Goal: Task Accomplishment & Management: Manage account settings

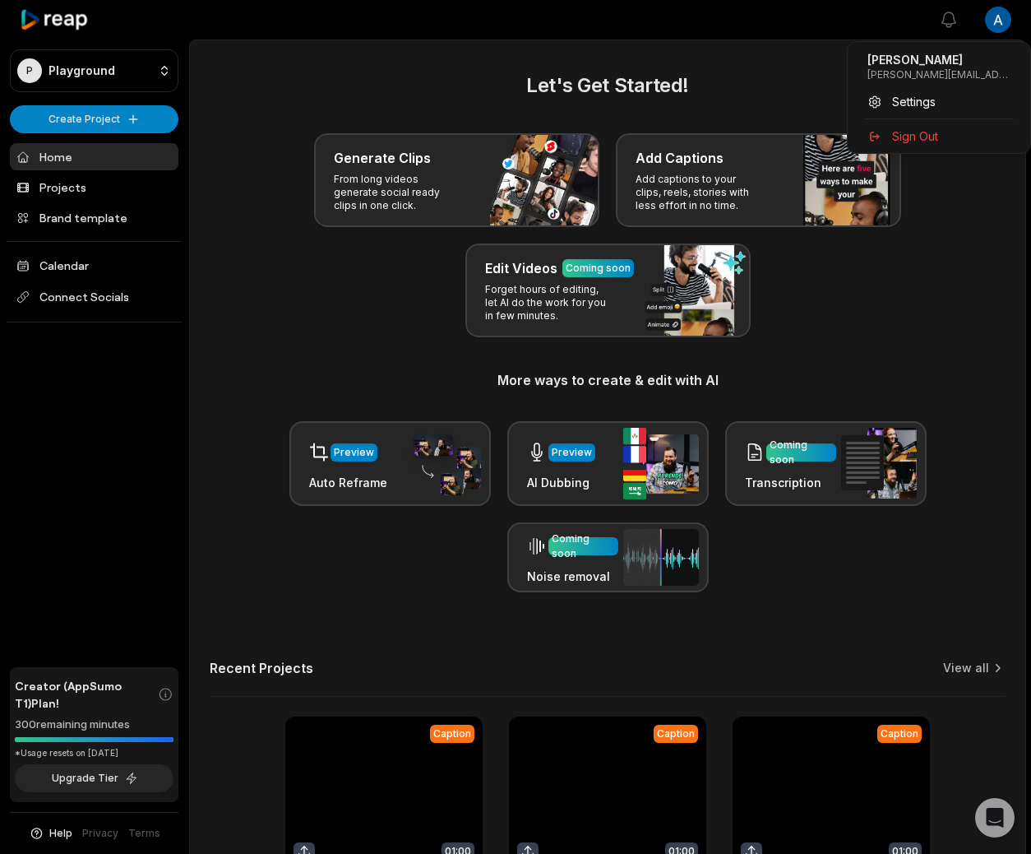
click at [1004, 21] on html "P Playground Create Project Home Projects Brand template Calendar Connect Socia…" at bounding box center [515, 427] width 1031 height 854
click at [909, 100] on span "Settings" at bounding box center [914, 101] width 44 height 17
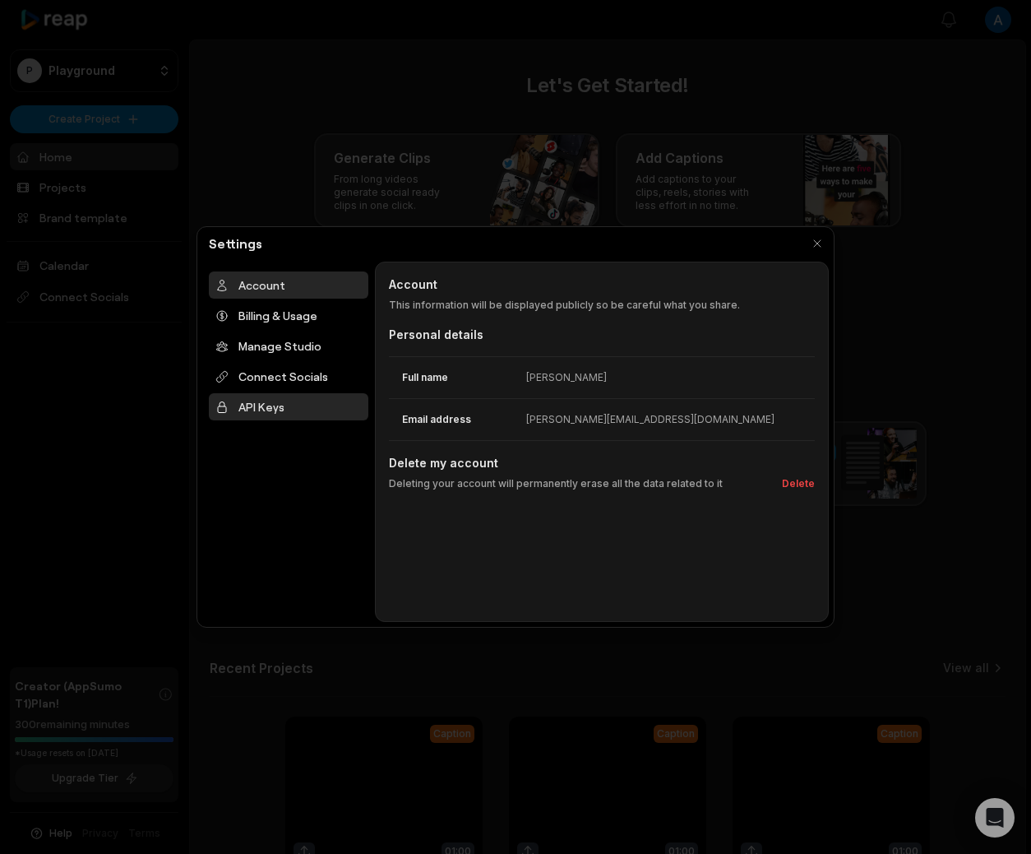
click at [274, 402] on div "API Keys" at bounding box center [289, 406] width 160 height 27
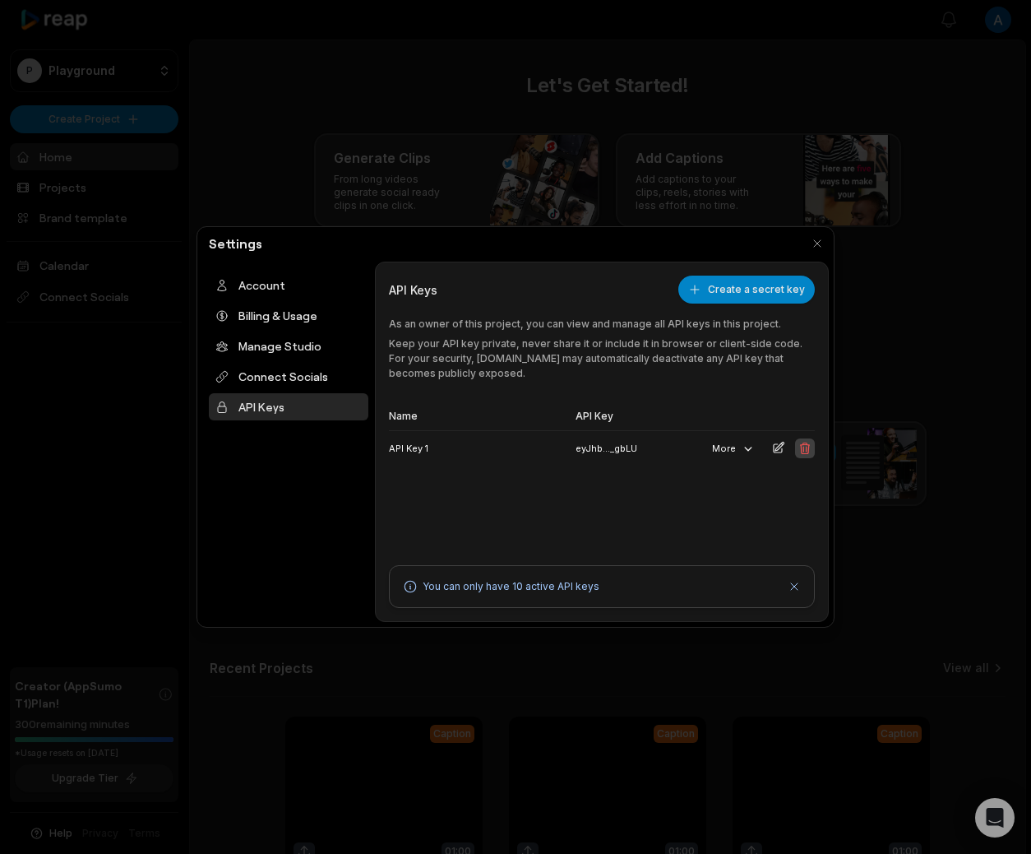
click at [802, 447] on icon at bounding box center [805, 448] width 13 height 13
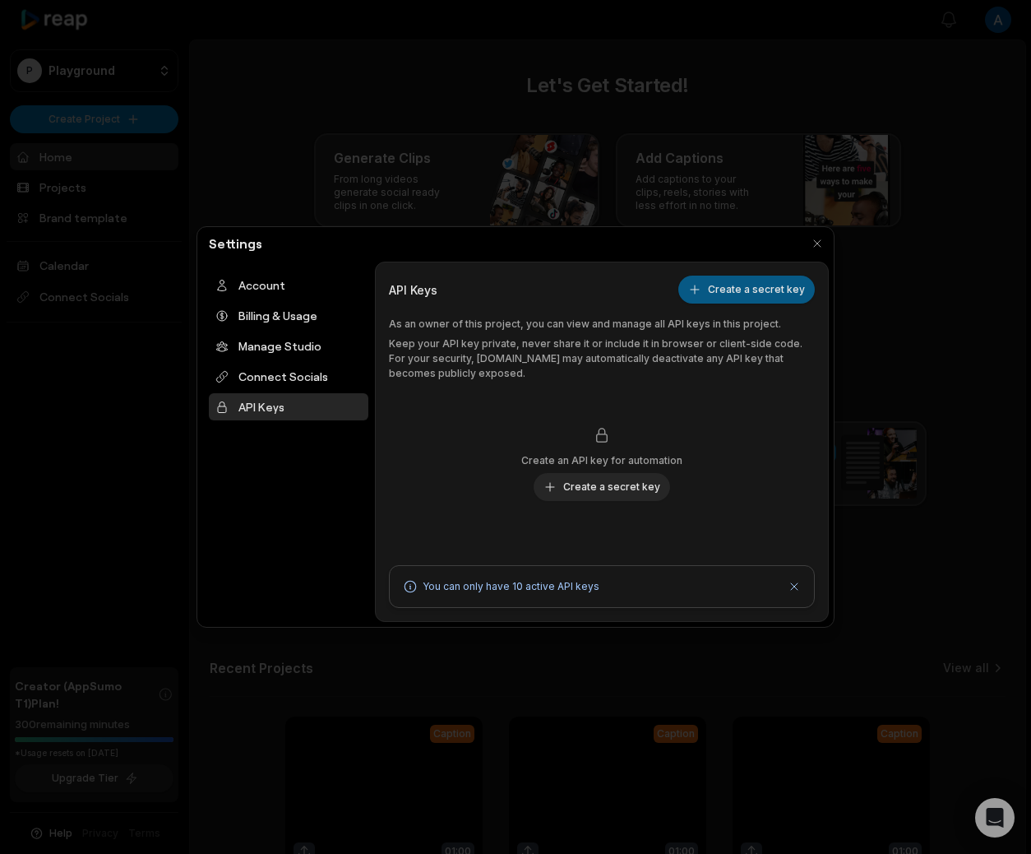
click at [723, 294] on button "Create a secret key" at bounding box center [747, 290] width 137 height 28
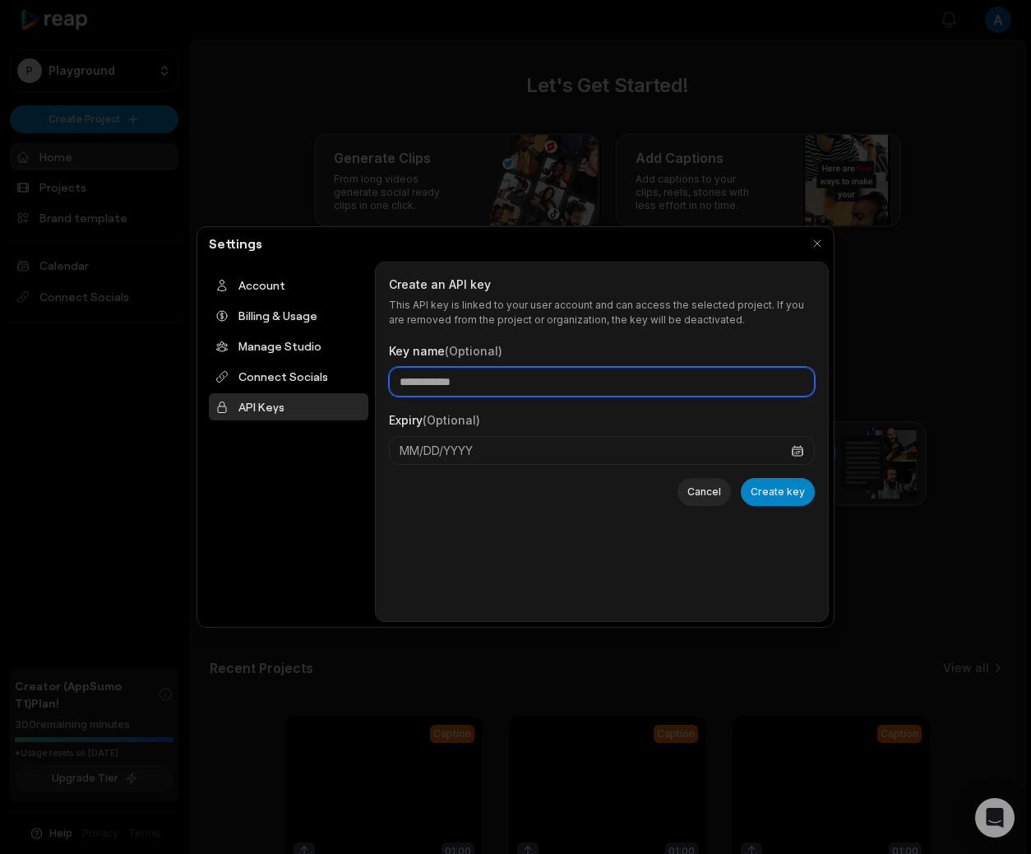
click at [526, 382] on input "Key name (Optional)" at bounding box center [602, 382] width 426 height 30
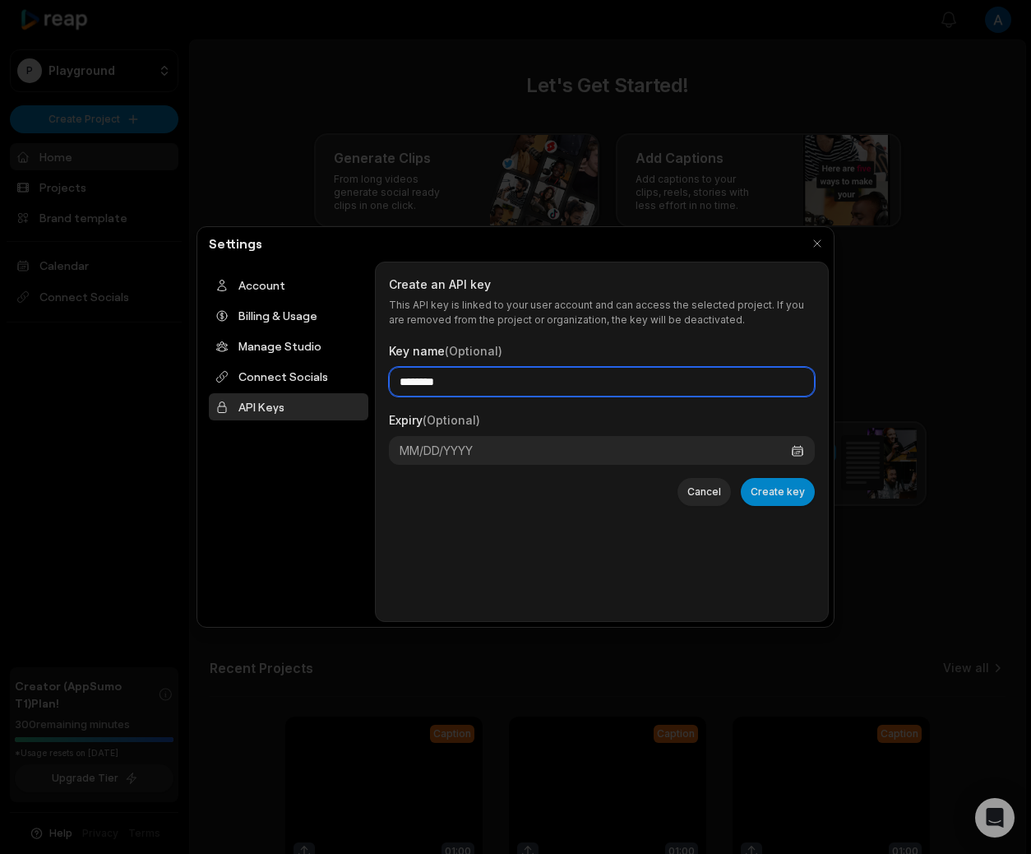
type input "********"
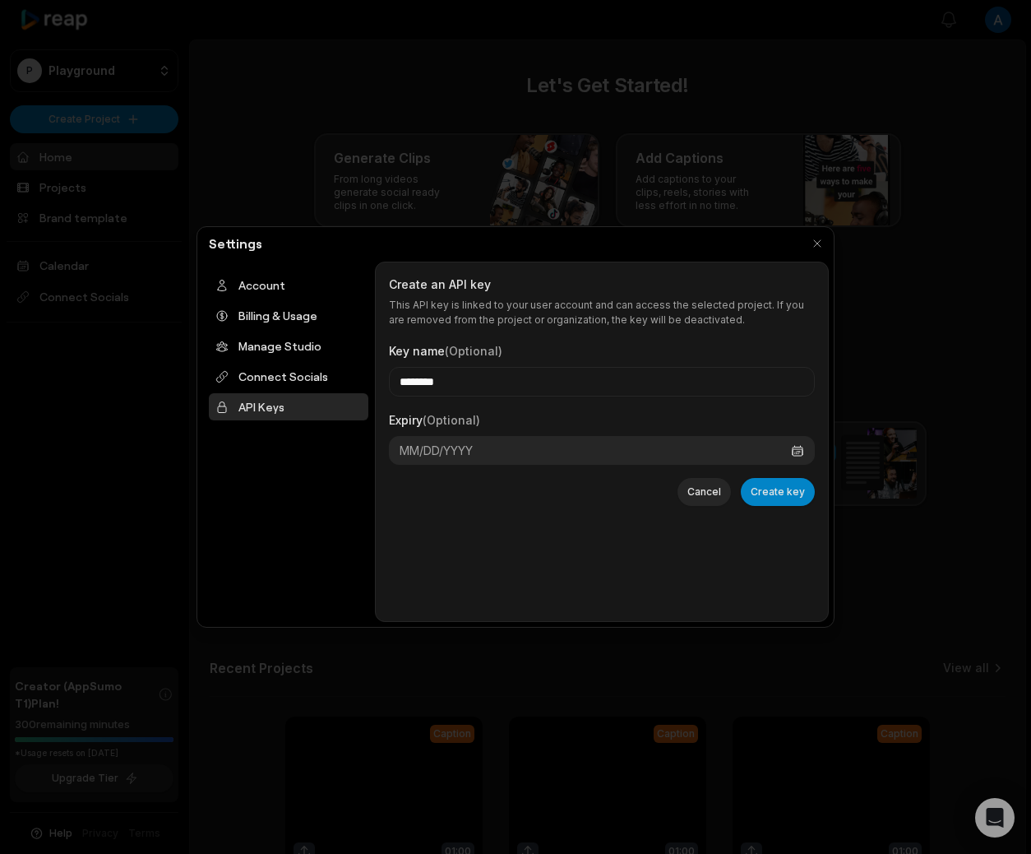
click at [489, 437] on button "MM/DD/YYYY" at bounding box center [602, 450] width 426 height 29
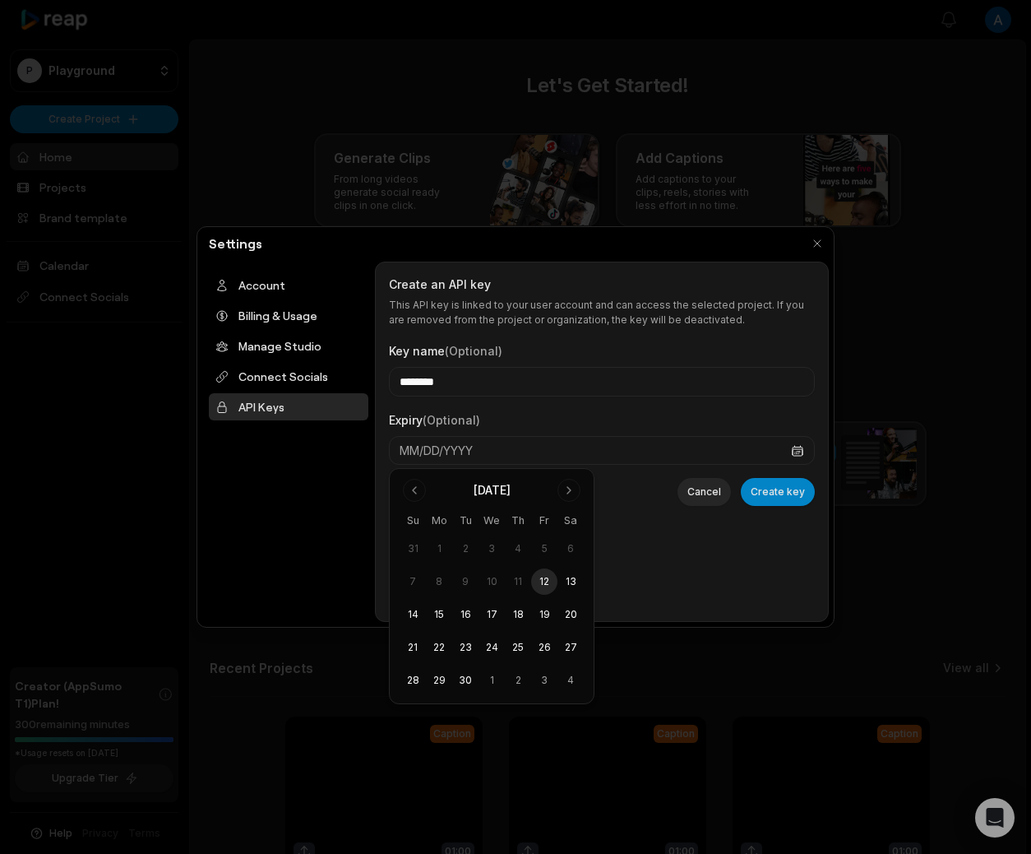
click at [660, 513] on form "Key name (Optional) ******** Expiry (Optional) MM/DD/YYYY Cancel Create key" at bounding box center [602, 423] width 426 height 192
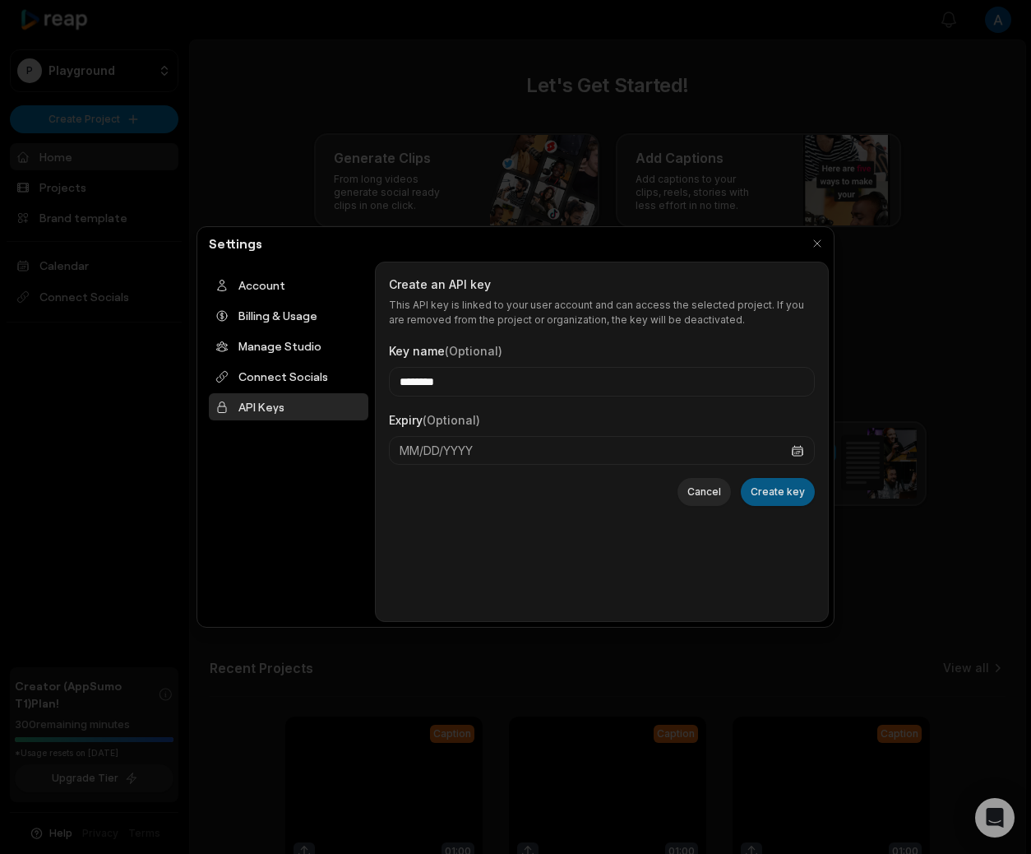
click at [790, 496] on button "Create key" at bounding box center [778, 492] width 74 height 28
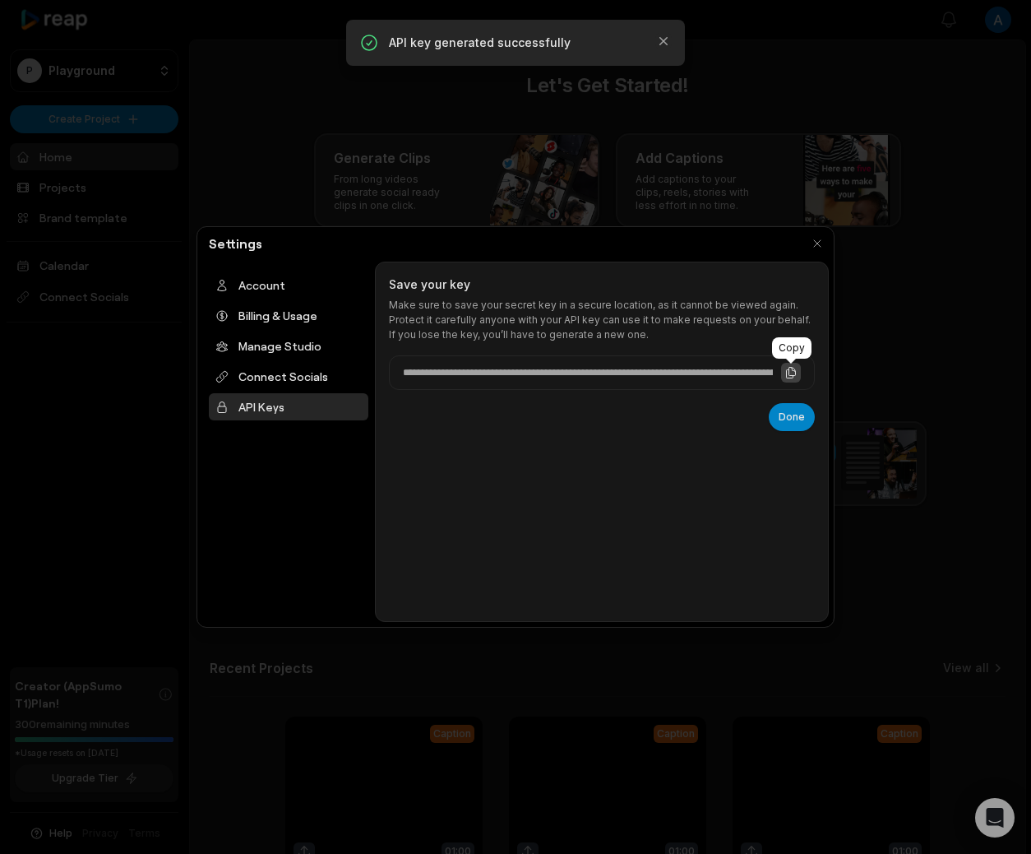
click at [789, 368] on icon at bounding box center [791, 373] width 9 height 11
click at [790, 419] on button "Done" at bounding box center [792, 417] width 46 height 28
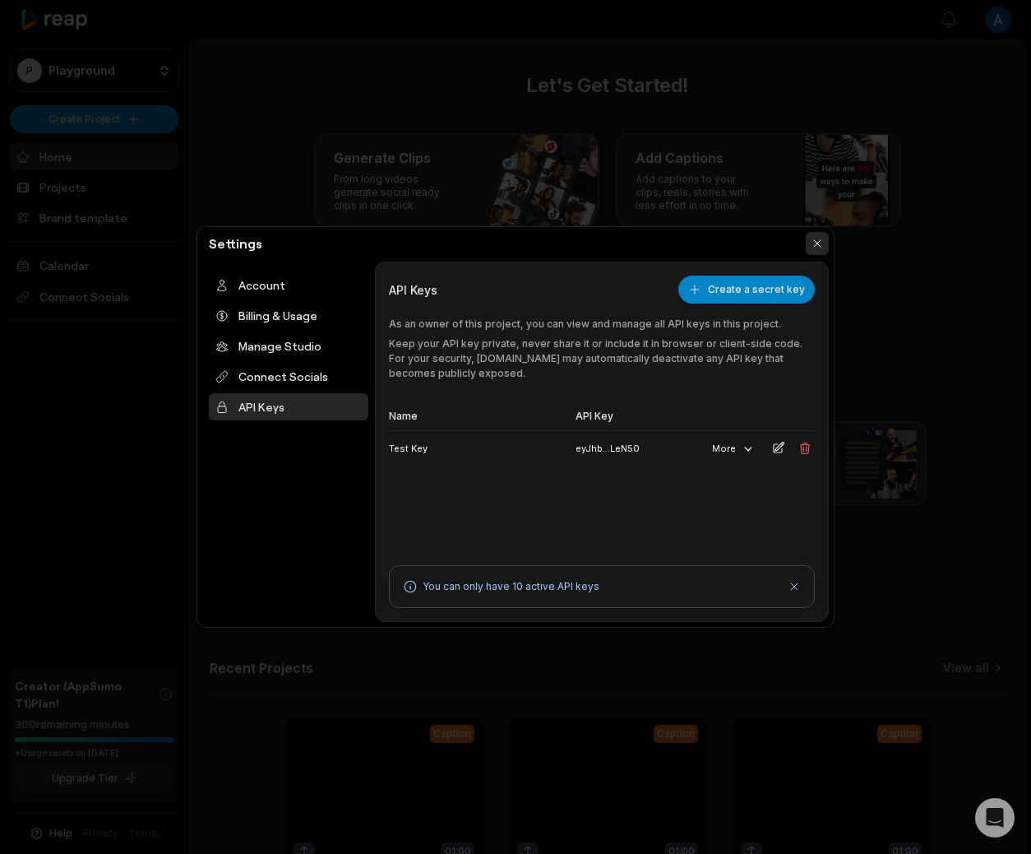
click at [820, 237] on button "button" at bounding box center [817, 243] width 23 height 23
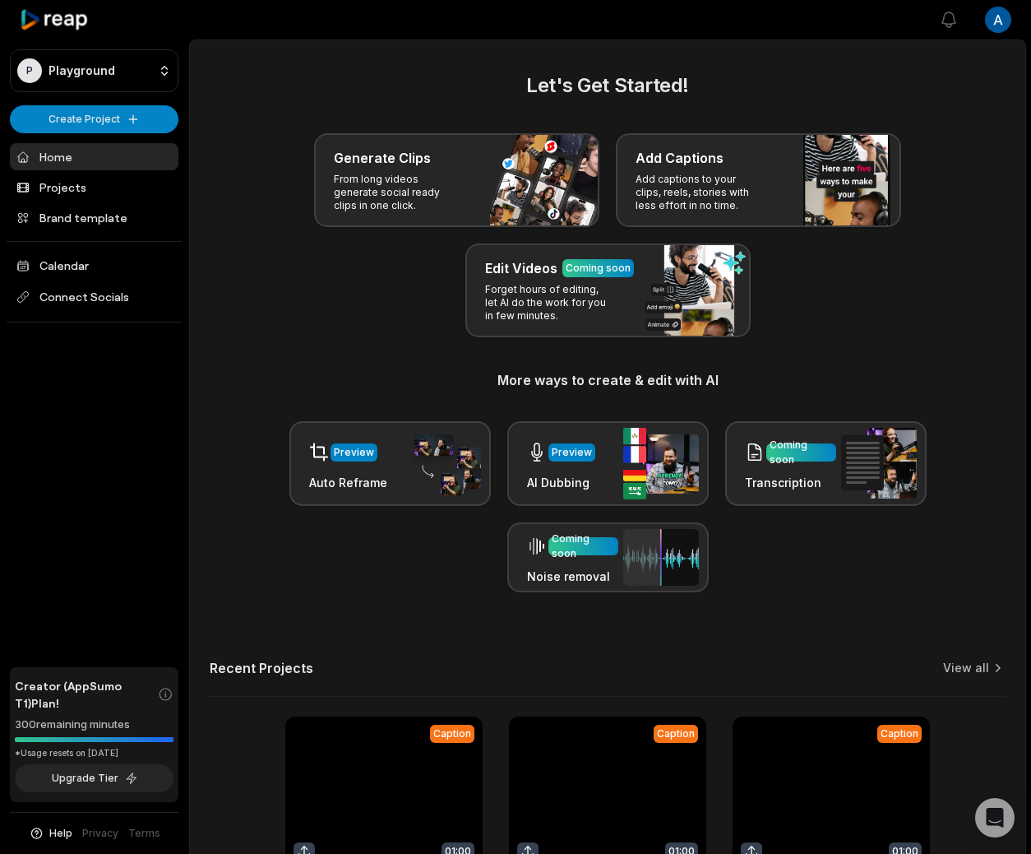
click at [973, 679] on div "Recent Projects View all" at bounding box center [608, 678] width 796 height 37
click at [973, 677] on div "Recent Projects View all" at bounding box center [608, 678] width 796 height 37
click at [982, 669] on link "View all" at bounding box center [966, 668] width 46 height 16
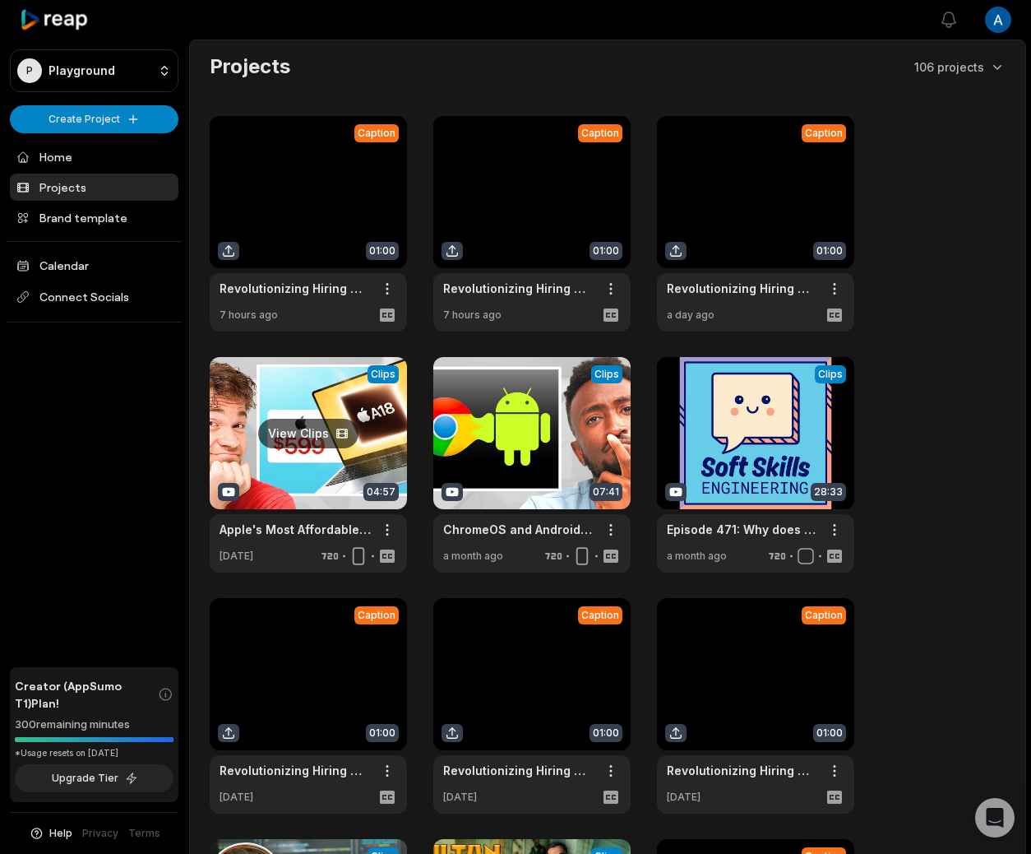
click at [258, 421] on link at bounding box center [308, 464] width 197 height 215
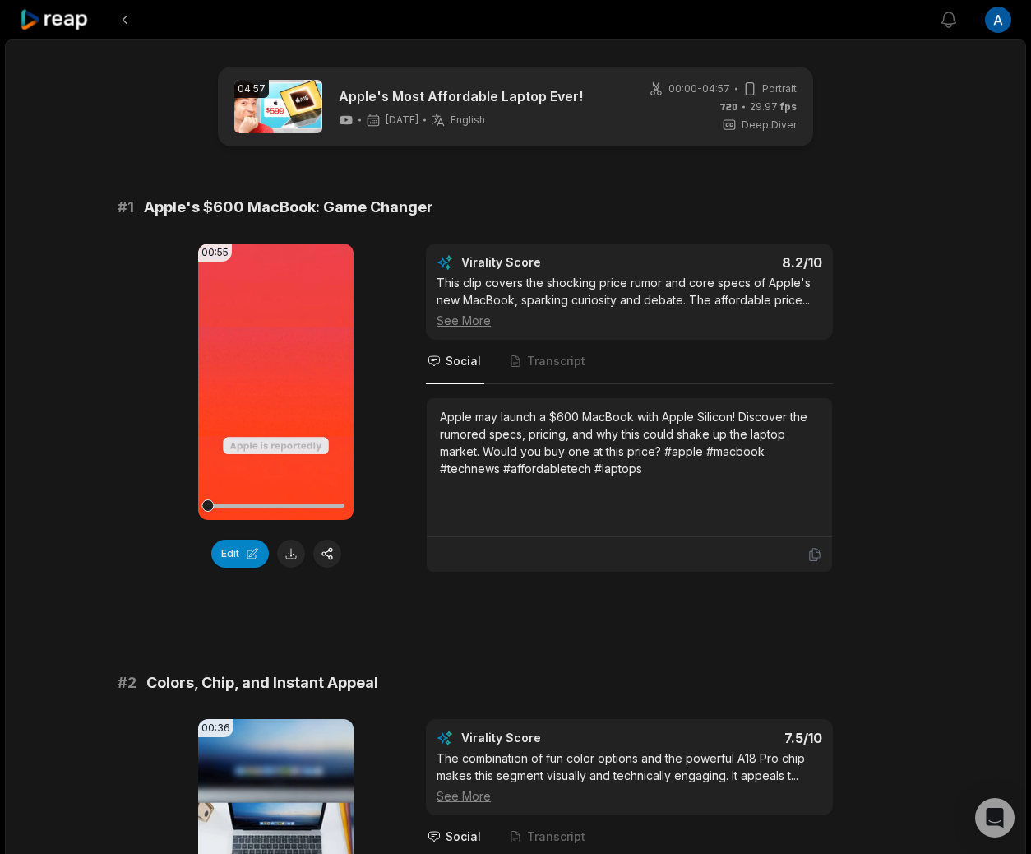
click at [58, 12] on icon at bounding box center [55, 20] width 70 height 22
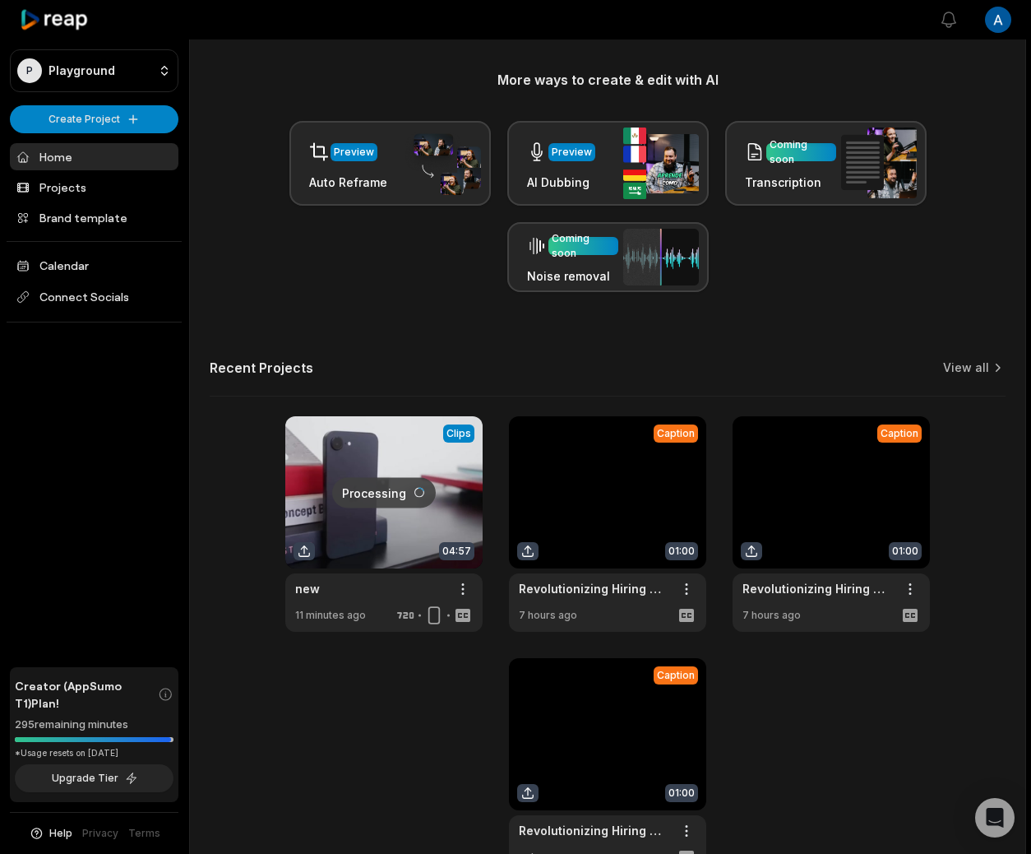
scroll to position [344, 0]
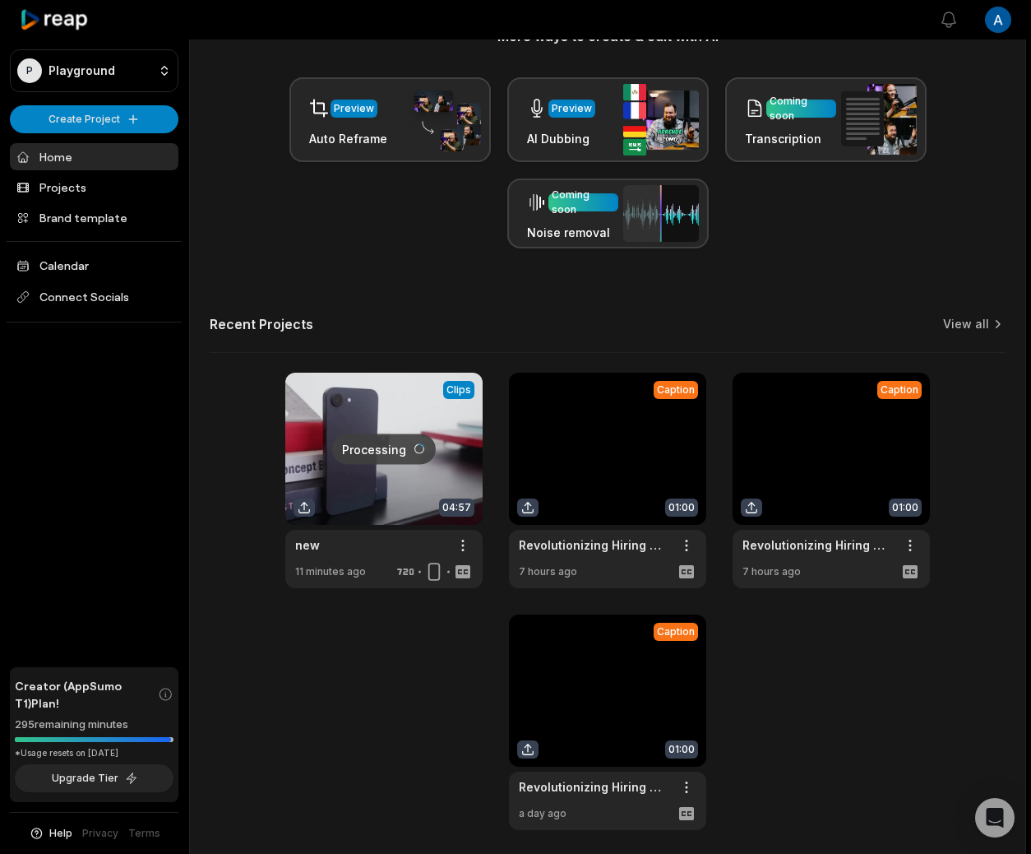
click at [330, 419] on link at bounding box center [383, 480] width 197 height 215
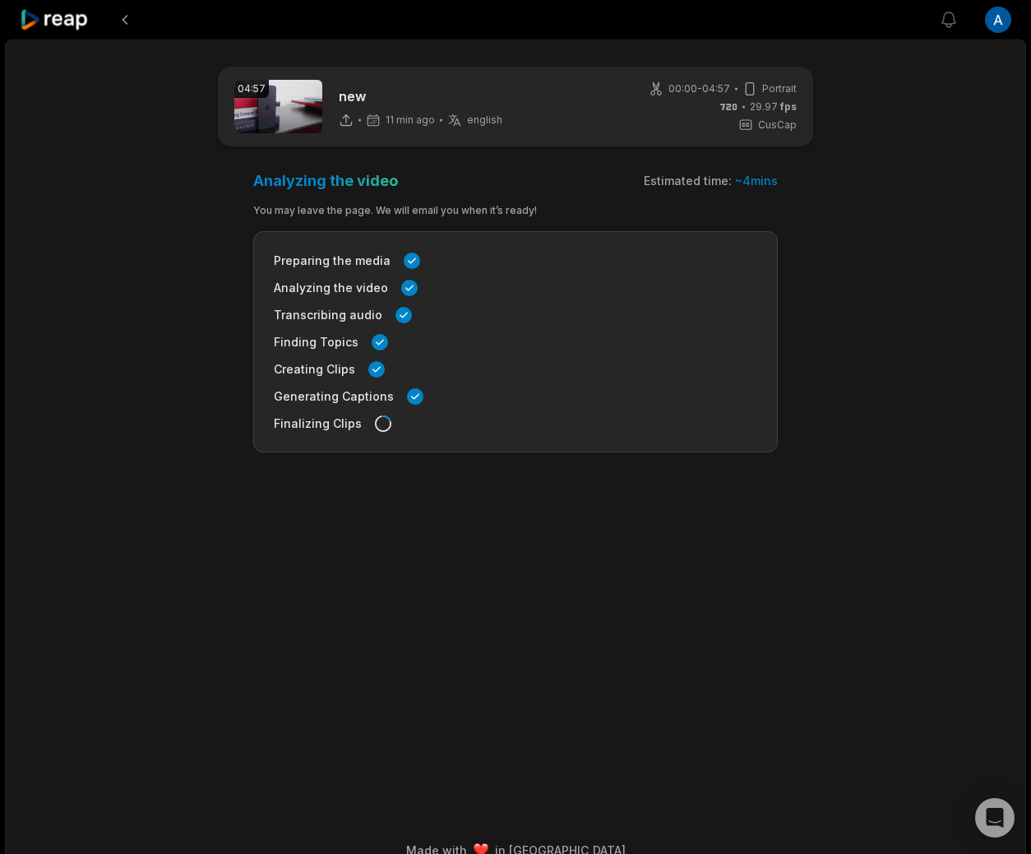
scroll to position [344, 0]
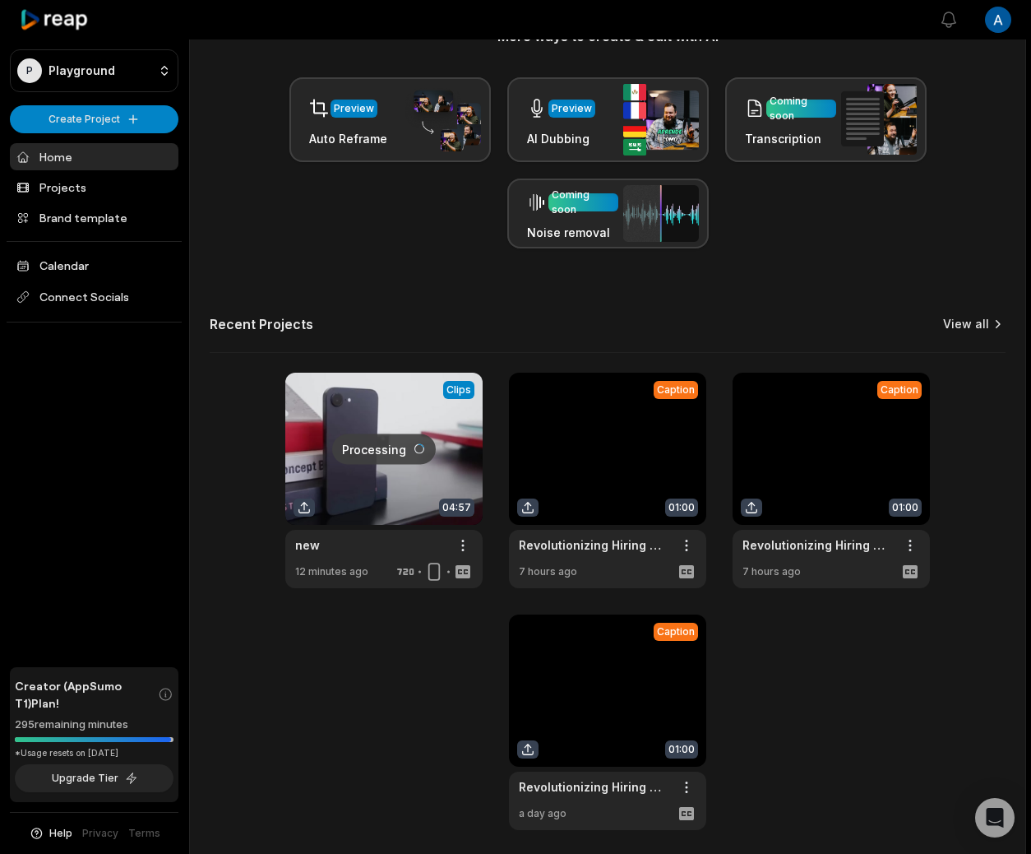
click at [972, 327] on link "View all" at bounding box center [966, 324] width 46 height 16
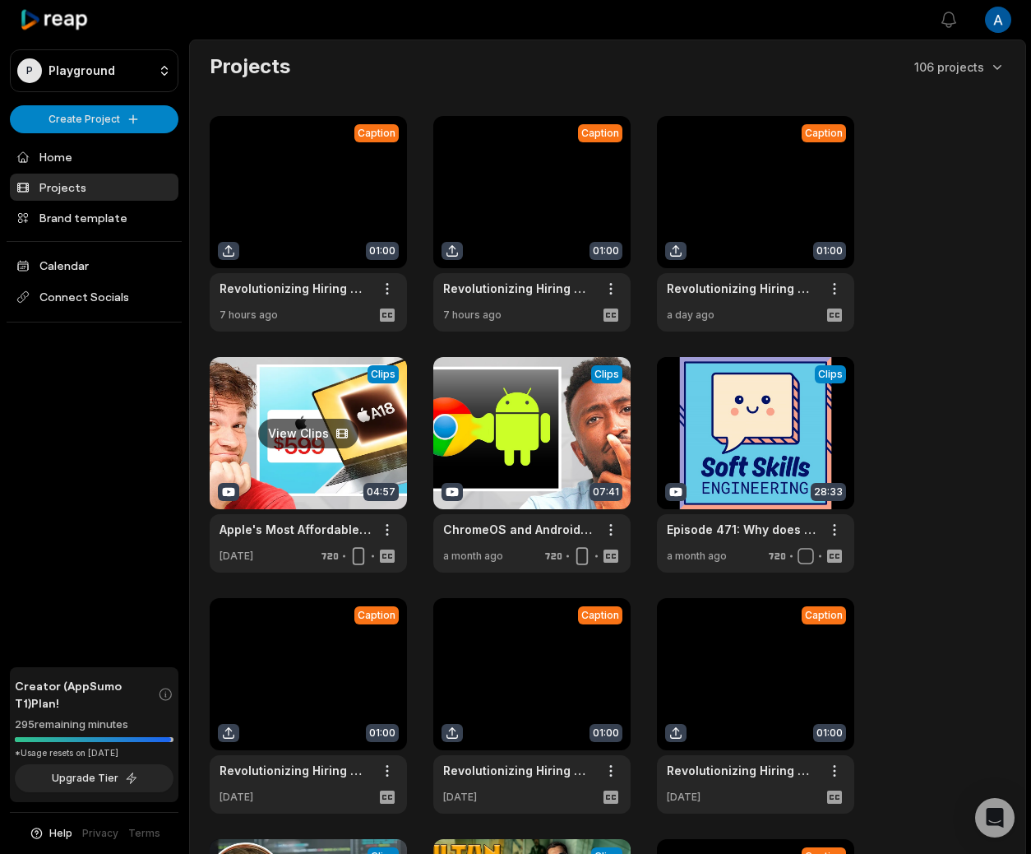
click at [244, 513] on link at bounding box center [308, 464] width 197 height 215
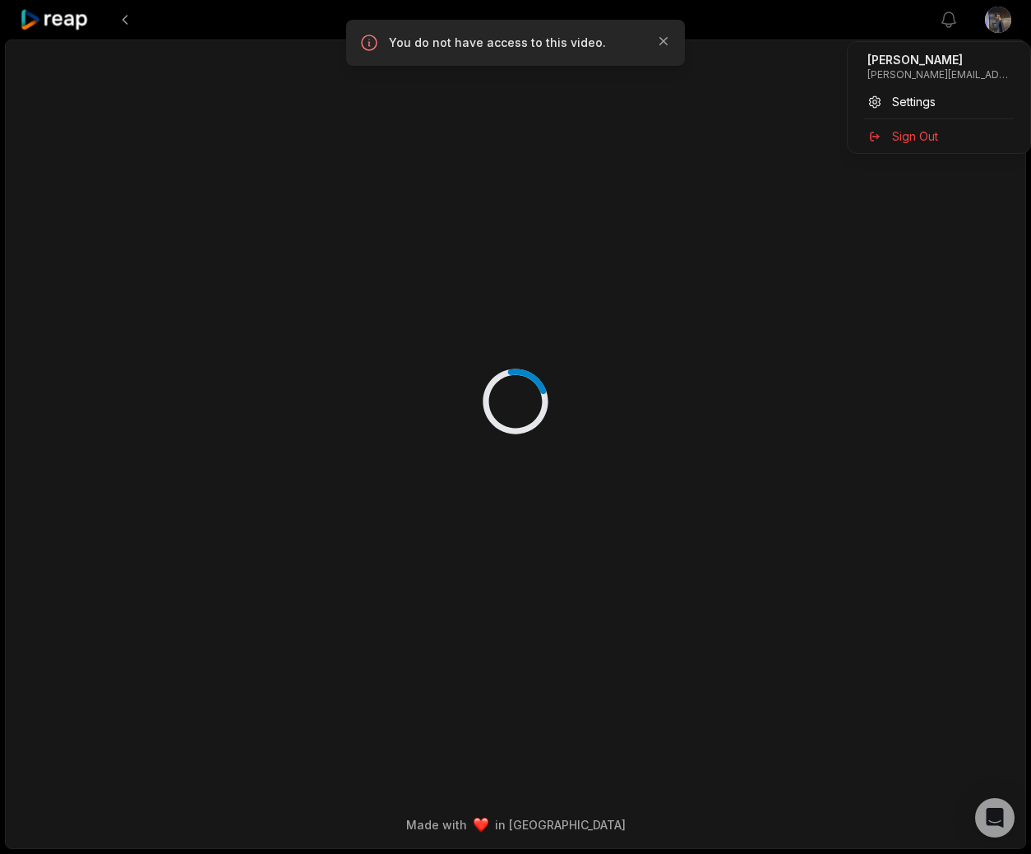
click at [996, 25] on html "View notifications Open user menu Made with in San Francisco You do not have ac…" at bounding box center [515, 427] width 1031 height 854
click at [927, 128] on span "Sign Out" at bounding box center [915, 135] width 46 height 17
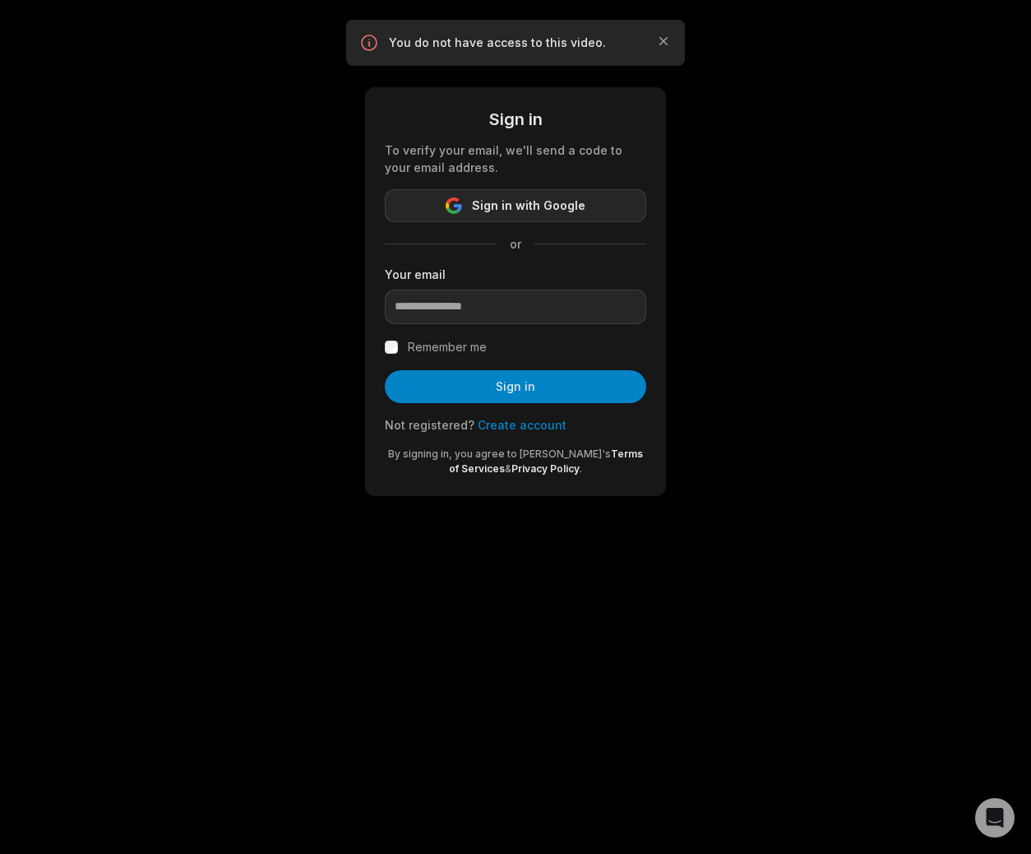
click at [537, 199] on span "Sign in with Google" at bounding box center [528, 206] width 113 height 20
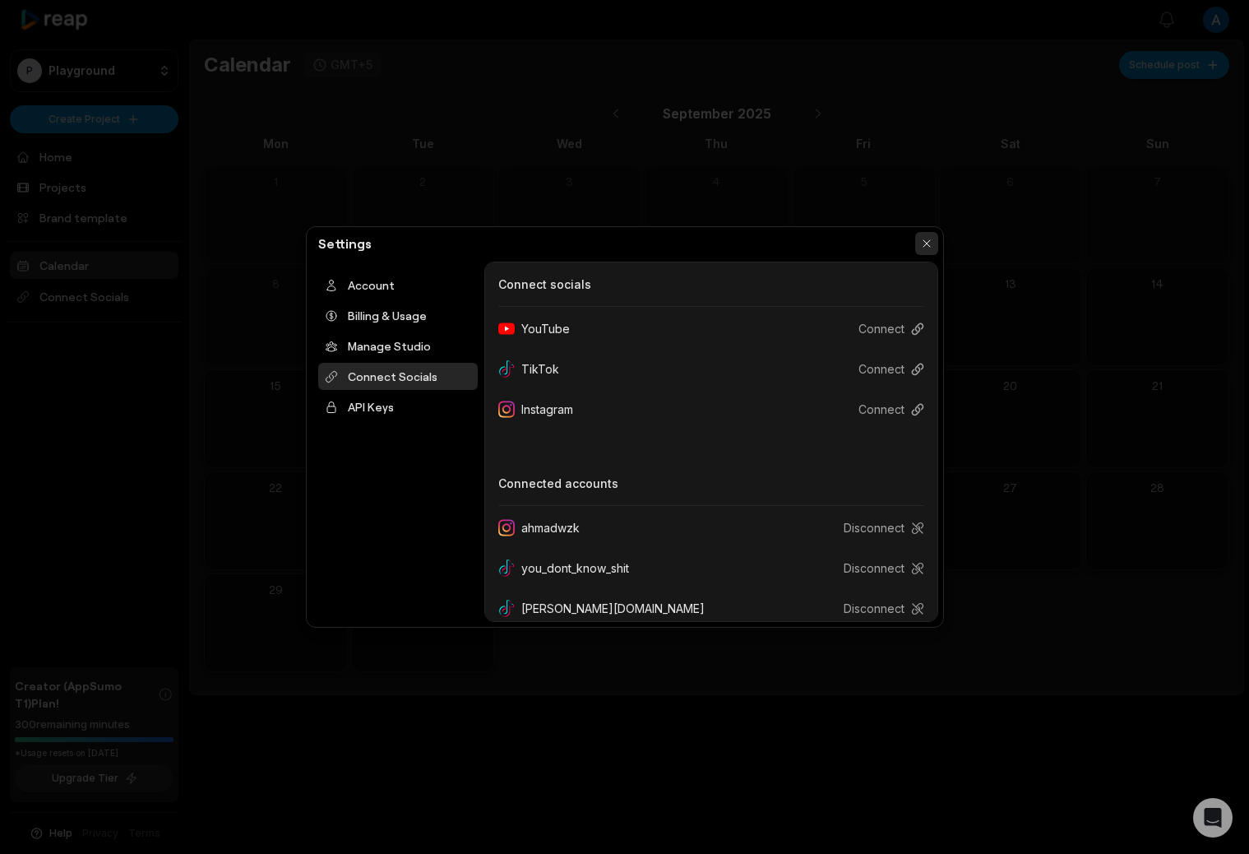
scroll to position [96, 0]
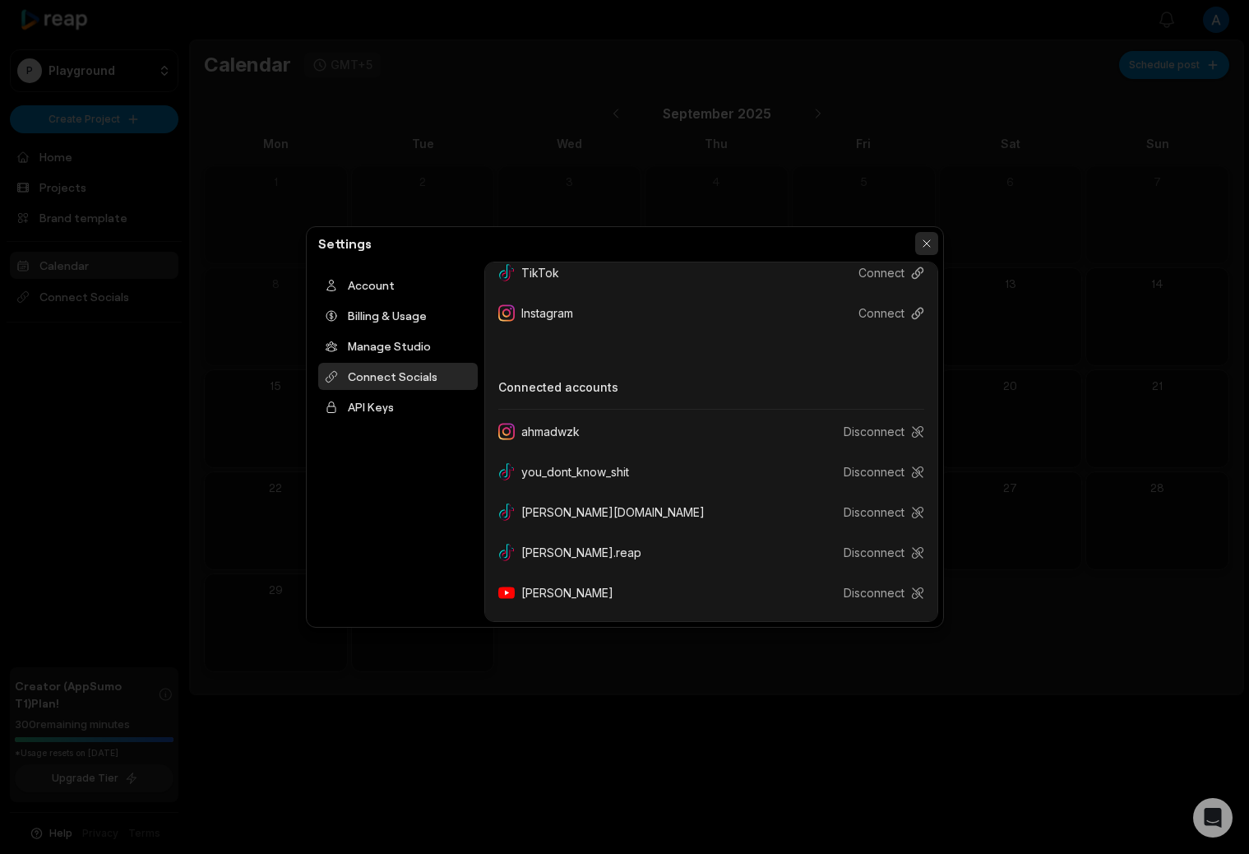
click at [924, 241] on button "button" at bounding box center [926, 243] width 23 height 23
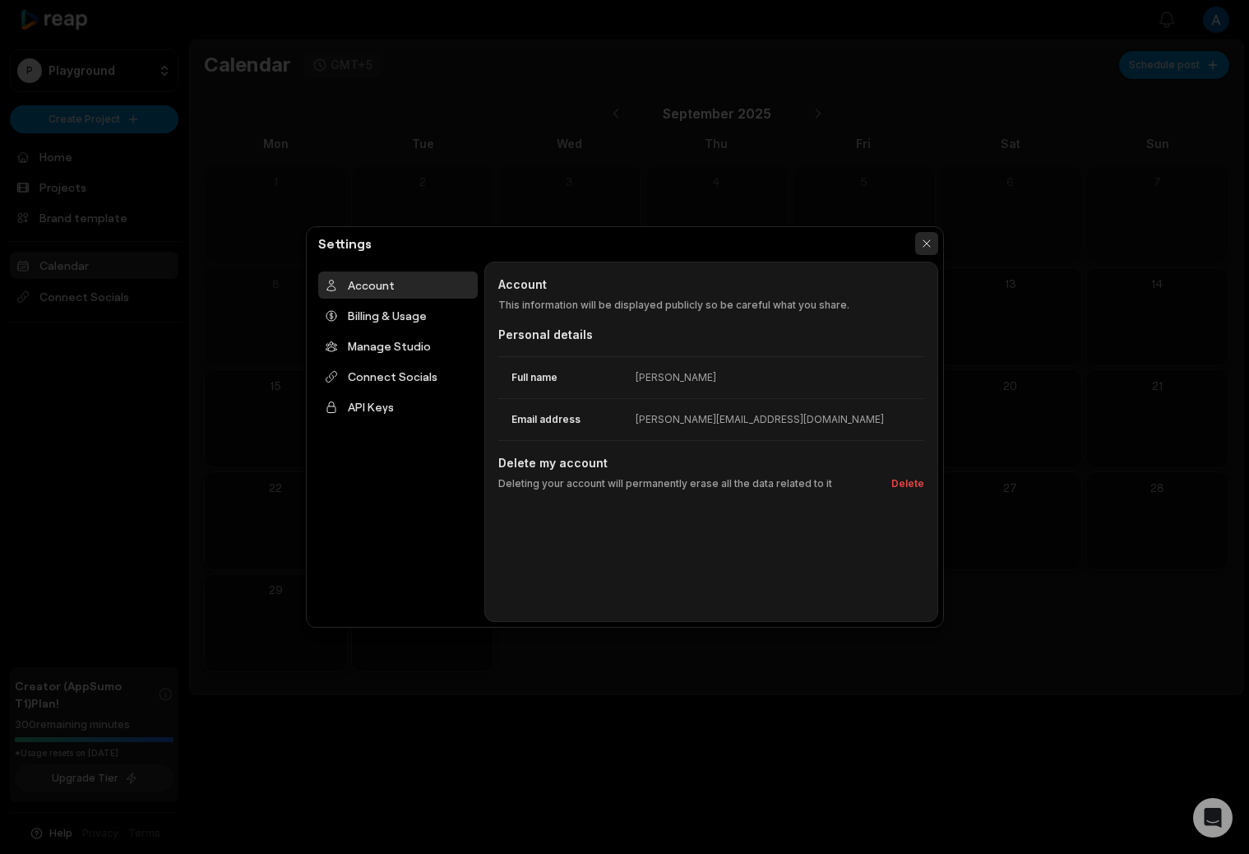
scroll to position [0, 0]
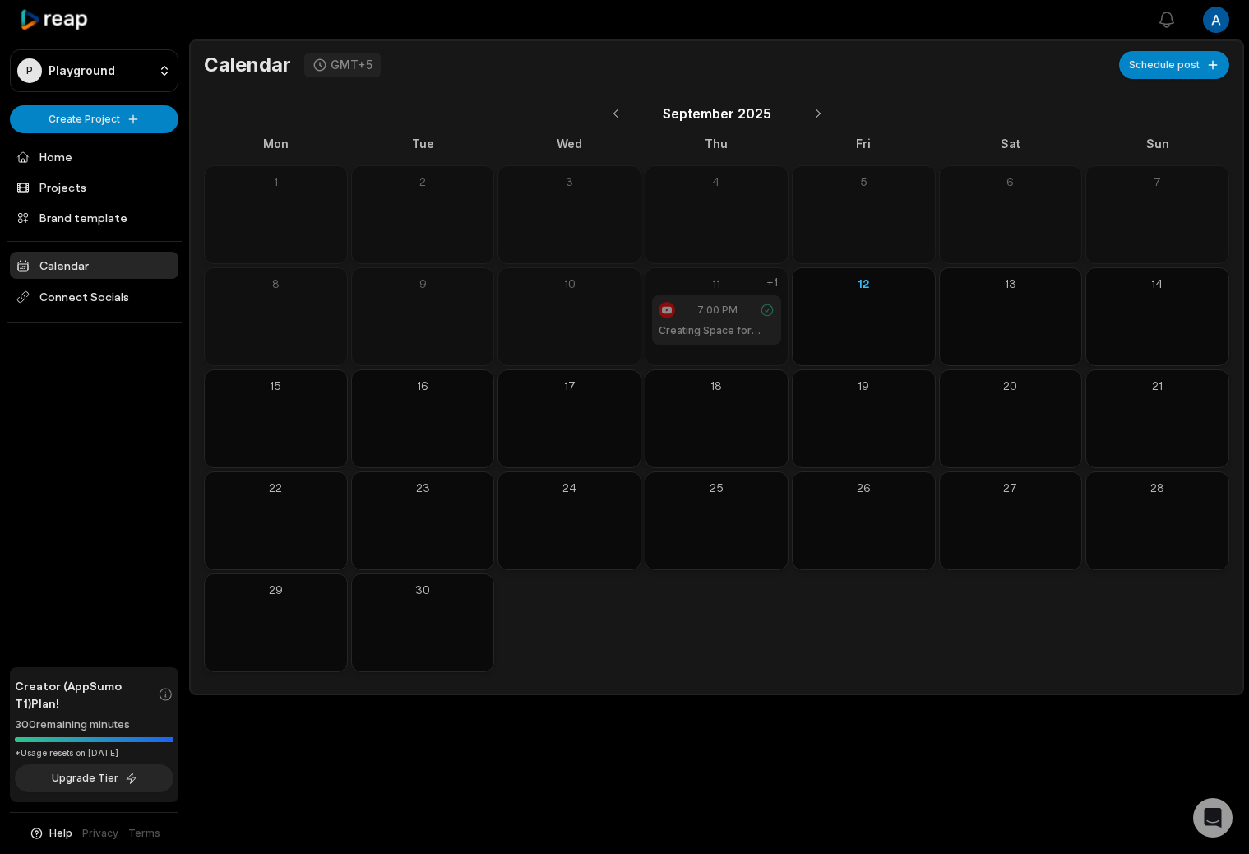
click at [71, 23] on icon at bounding box center [55, 20] width 70 height 22
